Goal: Navigation & Orientation: Find specific page/section

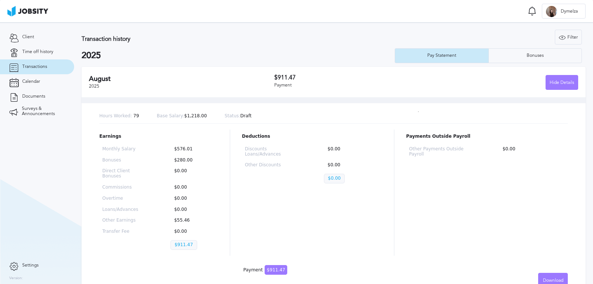
click at [278, 5] on section "Transactions Notifications [PERSON_NAME] all as seen No notifications to show .…" at bounding box center [296, 11] width 593 height 22
click at [47, 37] on link "Client" at bounding box center [37, 37] width 74 height 15
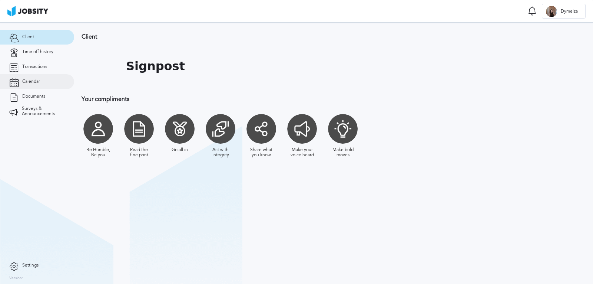
click at [37, 81] on span "Calendar" at bounding box center [31, 81] width 18 height 5
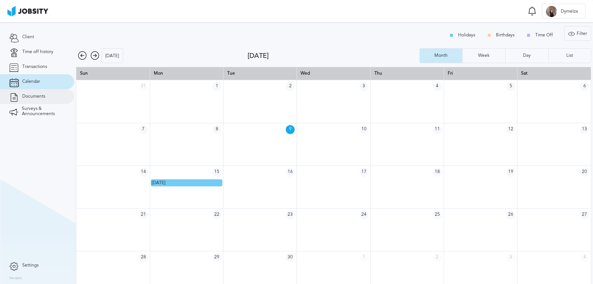
click at [34, 95] on span "Documents" at bounding box center [33, 96] width 23 height 5
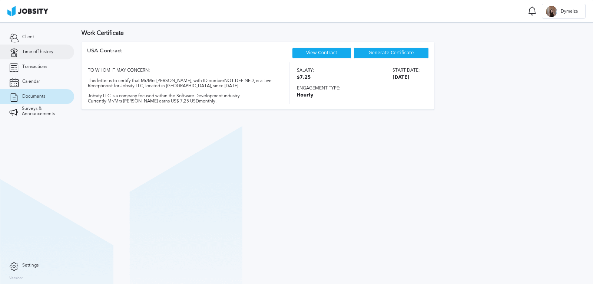
click at [32, 55] on link "Time off history" at bounding box center [37, 51] width 74 height 15
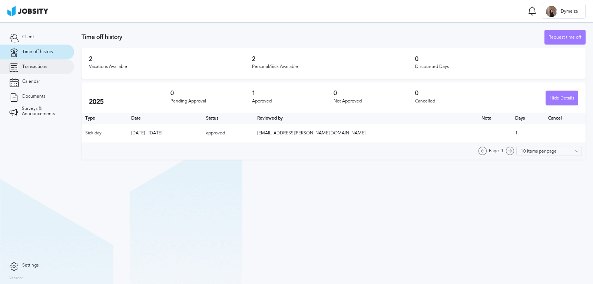
click at [45, 71] on link "Transactions" at bounding box center [37, 66] width 74 height 15
